Goal: Transaction & Acquisition: Purchase product/service

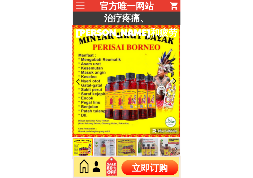
click at [160, 168] on p "立即订购" at bounding box center [149, 167] width 57 height 15
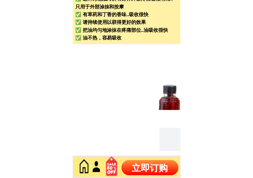
scroll to position [2194, 0]
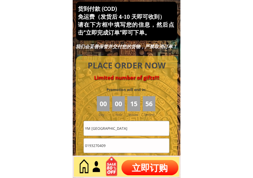
click at [127, 129] on input "YM Chin" at bounding box center [126, 128] width 85 height 14
click at [128, 129] on input "YM Chin" at bounding box center [126, 128] width 85 height 14
paste input "MOK CHOO WAI"
type input "MOK CHOO WAI"
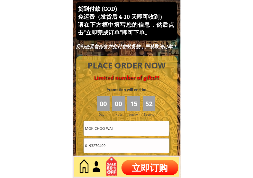
click at [126, 152] on input "0193270409" at bounding box center [126, 146] width 85 height 14
paste input "65553340"
type input "0165553340"
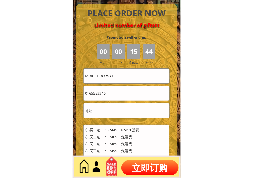
scroll to position [2251, 0]
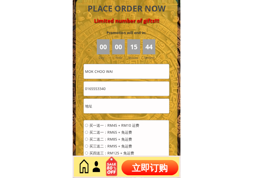
click at [117, 92] on input "0165553340" at bounding box center [126, 89] width 85 height 14
click at [113, 101] on input "text" at bounding box center [126, 106] width 85 height 14
paste input "1-21-D"
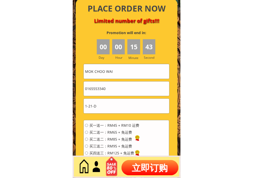
type input "1-21-D"
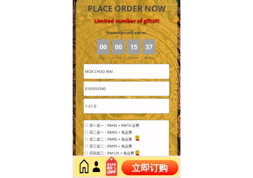
click at [123, 133] on span "买二送一：RM65 + 免运费" at bounding box center [114, 133] width 50 height 4
radio input "true"
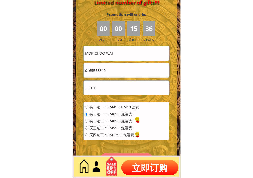
scroll to position [2280, 0]
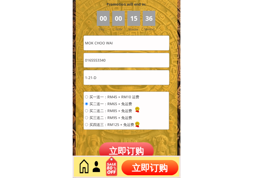
click at [131, 150] on p "立即订购" at bounding box center [126, 150] width 55 height 17
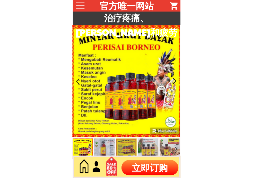
click at [151, 163] on p "立即订购" at bounding box center [149, 167] width 57 height 15
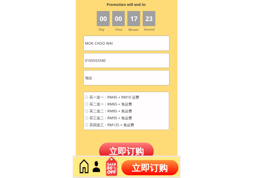
scroll to position [2280, 0]
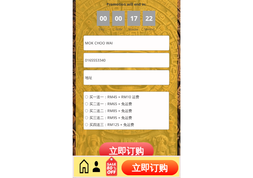
click at [136, 46] on input "MOK CHOO WAI" at bounding box center [126, 43] width 85 height 14
paste input "text"
paste input "[PERSON_NAME]"
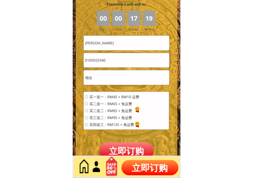
type input "[PERSON_NAME]"
click at [117, 77] on input "text" at bounding box center [126, 77] width 85 height 14
click at [122, 65] on input "0165553340" at bounding box center [126, 60] width 85 height 14
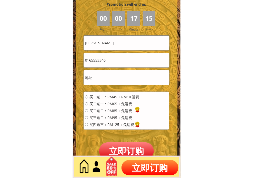
paste input "-8491103"
drag, startPoint x: 93, startPoint y: 59, endPoint x: 102, endPoint y: 78, distance: 20.8
click at [93, 59] on input "016-8491103" at bounding box center [126, 60] width 85 height 14
type input "0168491103"
click at [131, 80] on input "text" at bounding box center [126, 77] width 85 height 14
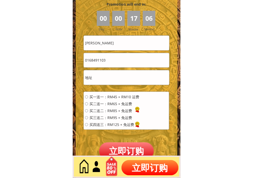
click at [131, 80] on input "text" at bounding box center [126, 77] width 85 height 14
paste input "[STREET_ADDRESS][GEOGRAPHIC_DATA]"
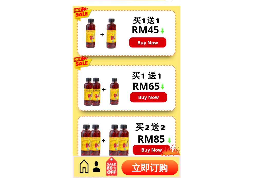
type input "[STREET_ADDRESS][GEOGRAPHIC_DATA]"
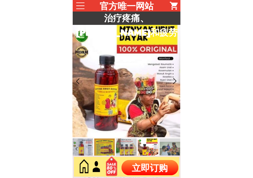
scroll to position [0, 0]
click at [155, 165] on p "立即订购" at bounding box center [149, 167] width 57 height 15
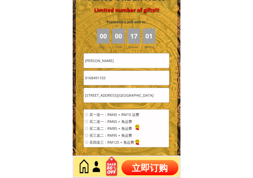
scroll to position [2280, 0]
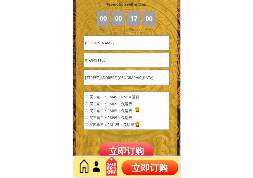
click at [116, 109] on span "买二送二：RM85 + 免运费" at bounding box center [114, 111] width 50 height 4
radio input "true"
click at [126, 106] on div "买一送一：RM45 + RM10 运费 买二送一：RM65 + 免运费 买二送二：RM85 + 免运费 买三送二：RM95 + 免运费 买四送三：RM125 …" at bounding box center [112, 112] width 54 height 35
click at [123, 103] on span "买二送一：RM65 + 免运费" at bounding box center [114, 104] width 50 height 4
radio input "true"
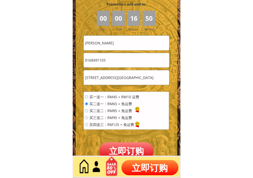
click at [123, 148] on p "立即订购" at bounding box center [126, 150] width 55 height 17
